Goal: Information Seeking & Learning: Learn about a topic

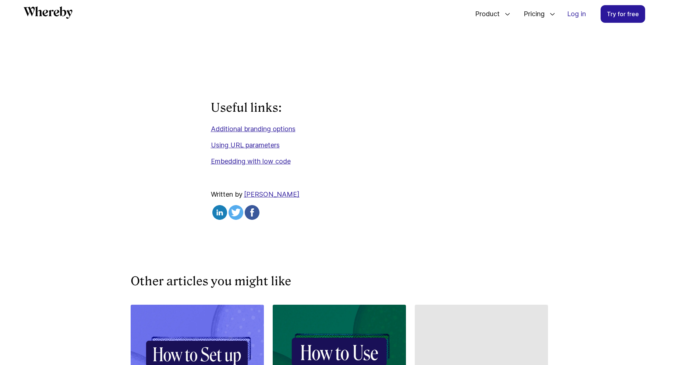
scroll to position [516, 0]
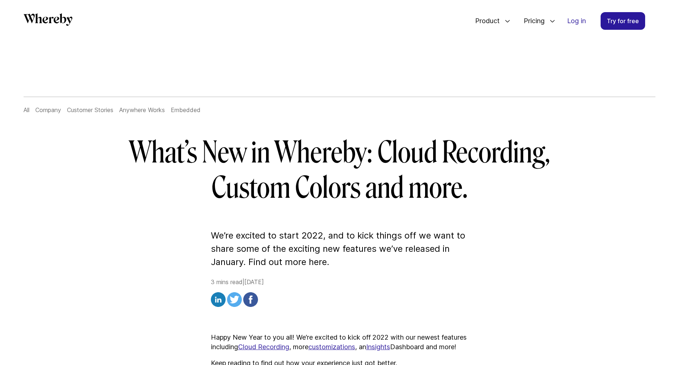
scroll to position [0, 0]
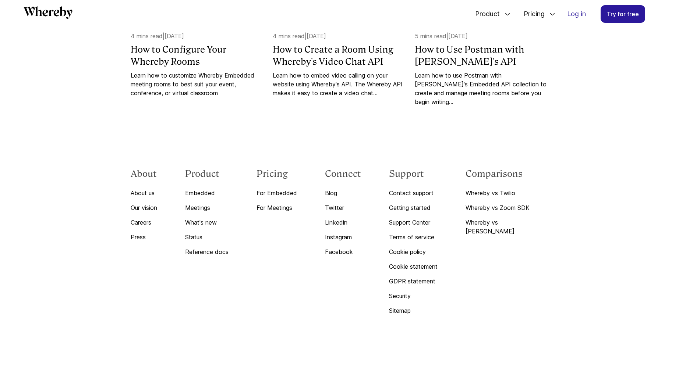
scroll to position [3370, 0]
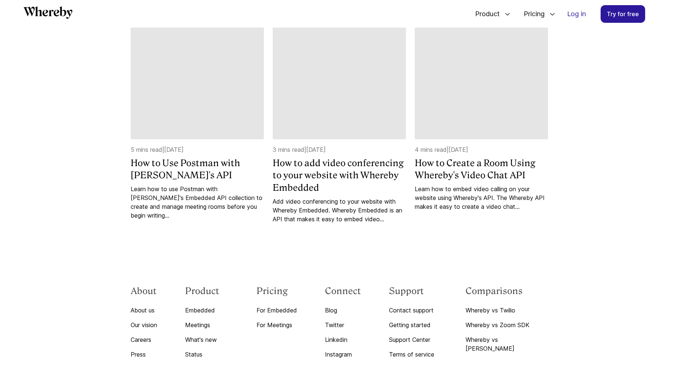
scroll to position [2373, 0]
